Goal: Navigation & Orientation: Find specific page/section

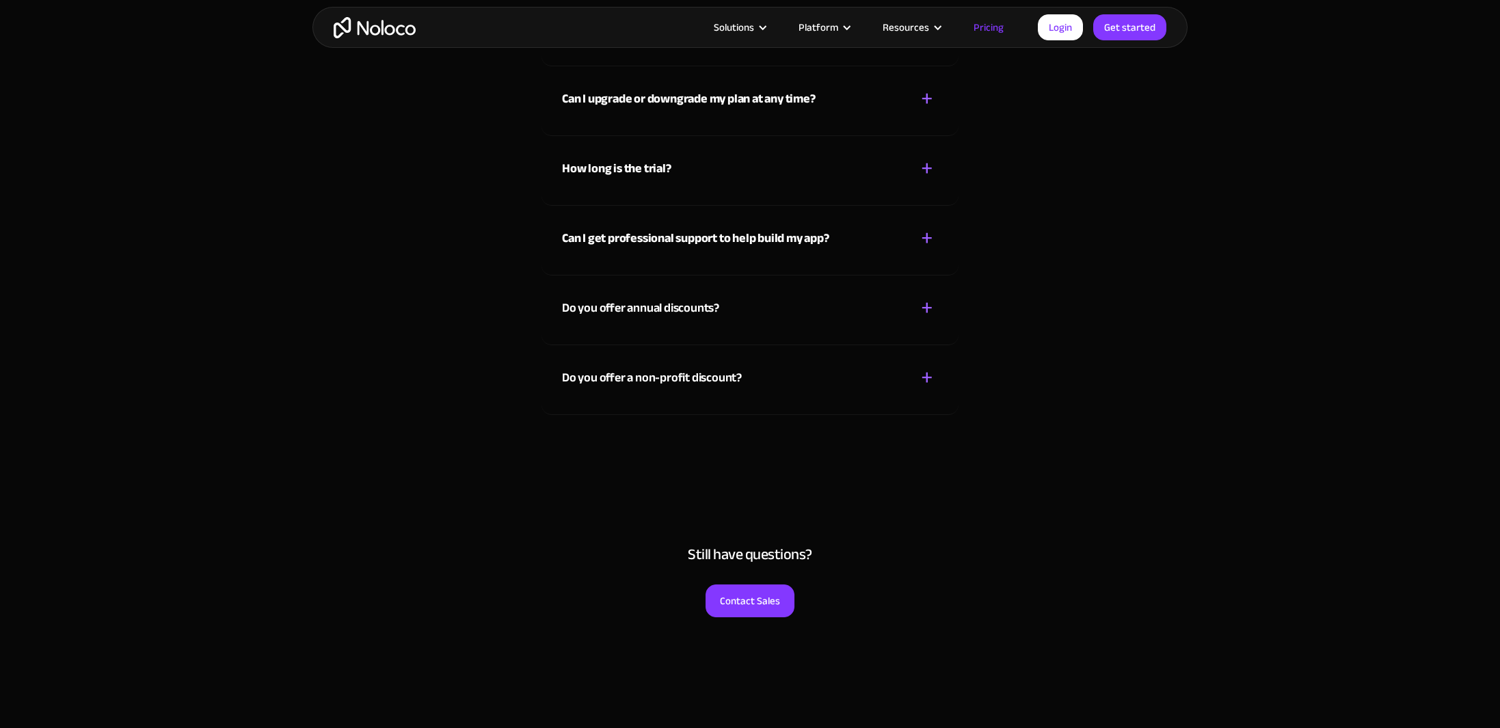
scroll to position [6758, 0]
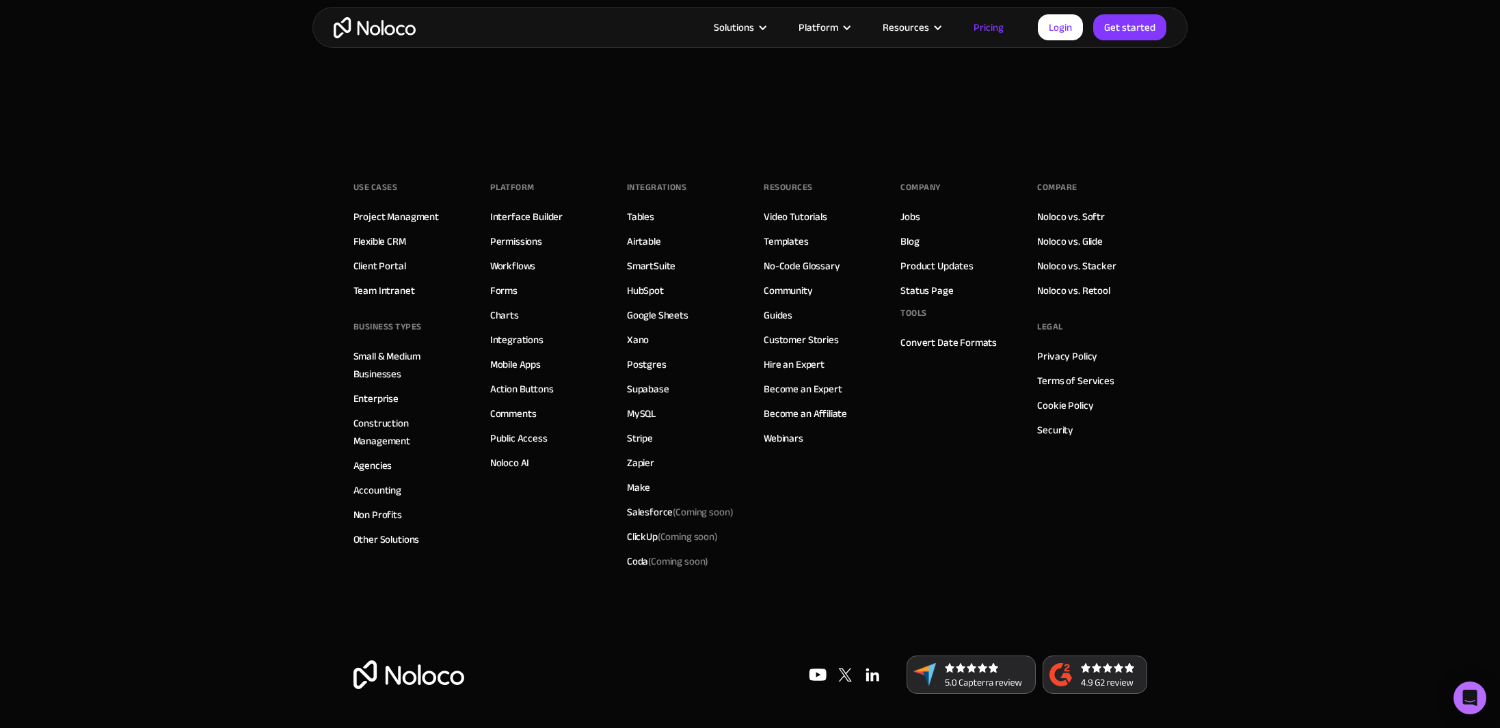
click at [799, 447] on link "Webinars" at bounding box center [784, 438] width 40 height 18
click at [914, 213] on link "Jobs" at bounding box center [910, 217] width 19 height 18
